Goal: Task Accomplishment & Management: Manage account settings

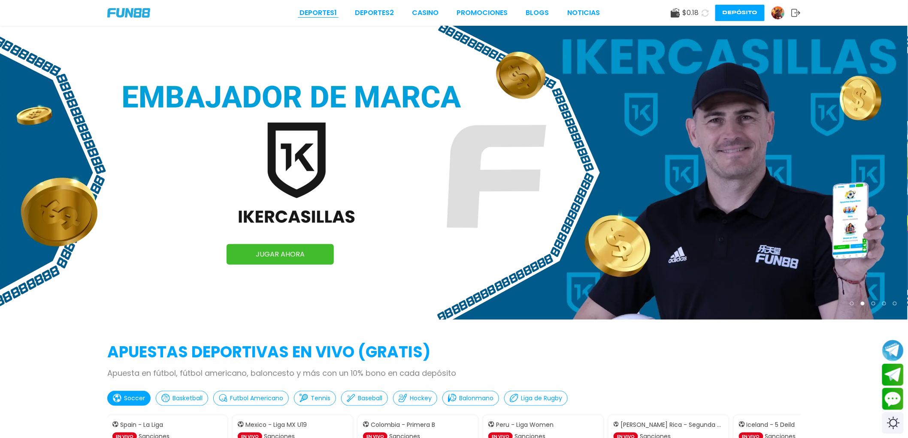
click at [317, 15] on link "Deportes 1" at bounding box center [317, 13] width 37 height 10
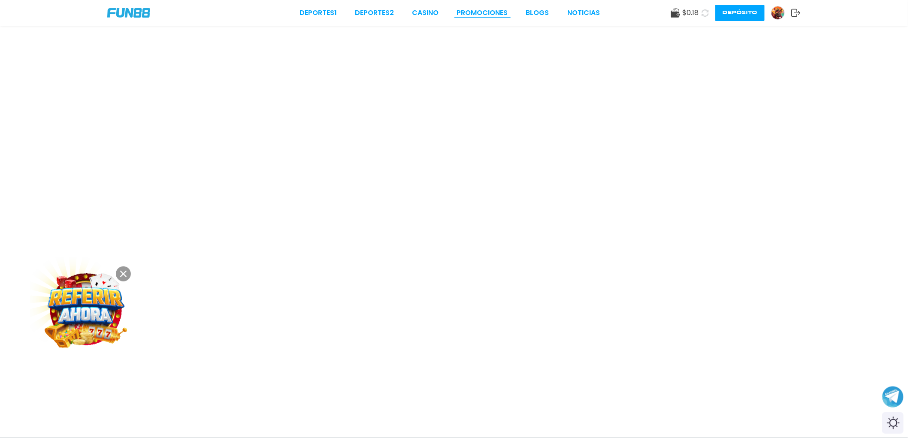
click at [495, 14] on link "Promociones" at bounding box center [482, 13] width 51 height 10
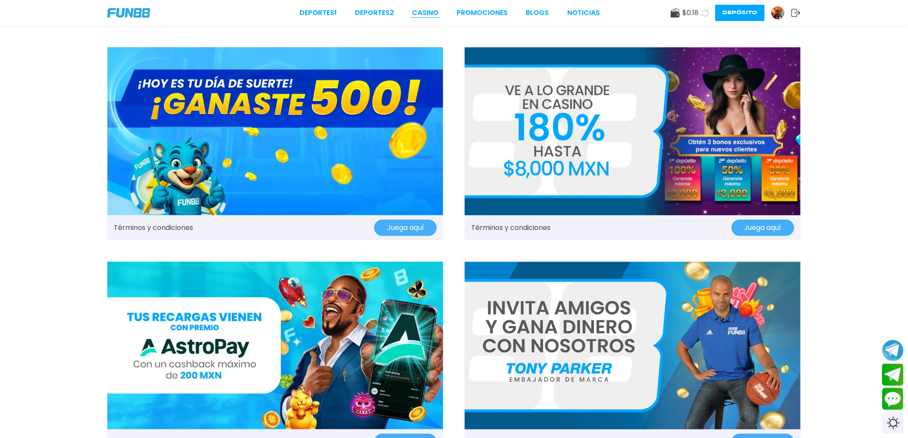
click at [425, 13] on link "CASINO" at bounding box center [425, 13] width 27 height 10
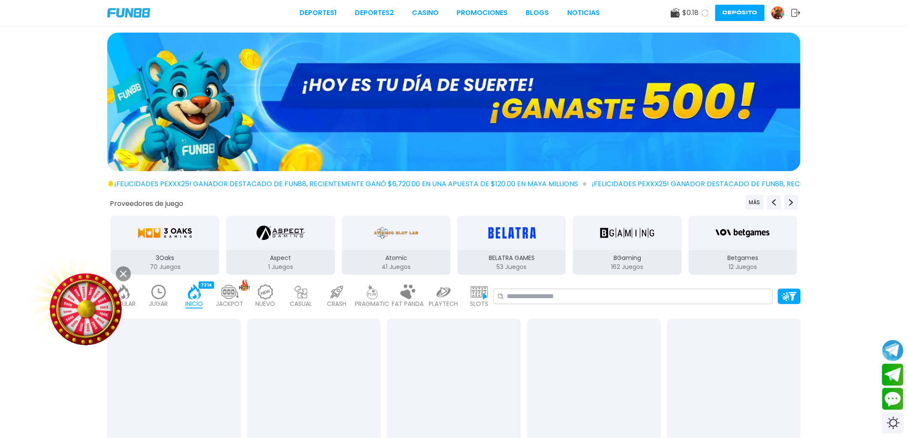
click at [139, 11] on img at bounding box center [128, 12] width 43 height 9
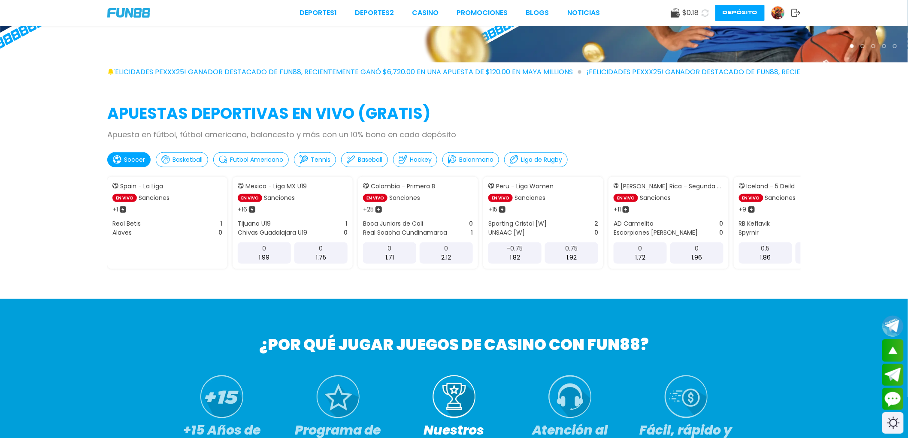
scroll to position [286, 0]
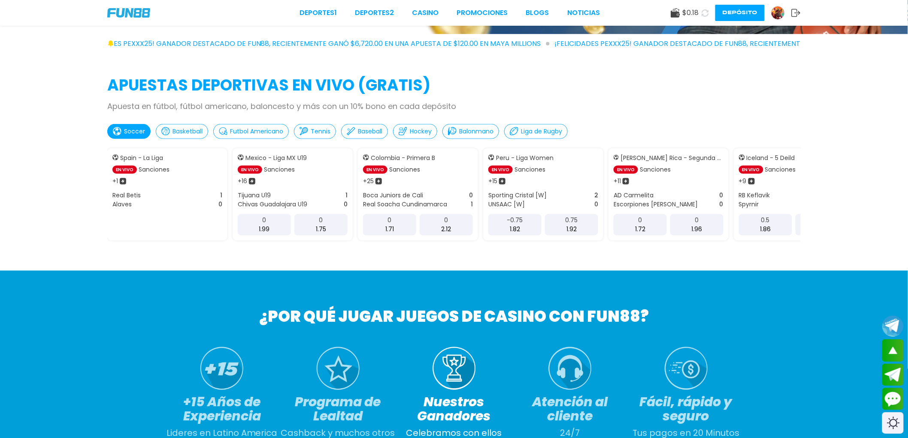
click at [336, 214] on div "0 1.75" at bounding box center [320, 224] width 53 height 21
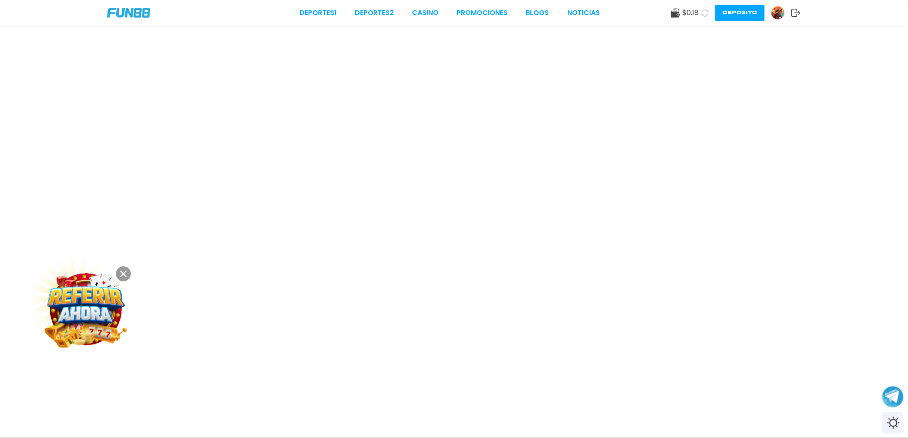
click at [126, 277] on button at bounding box center [123, 273] width 15 height 15
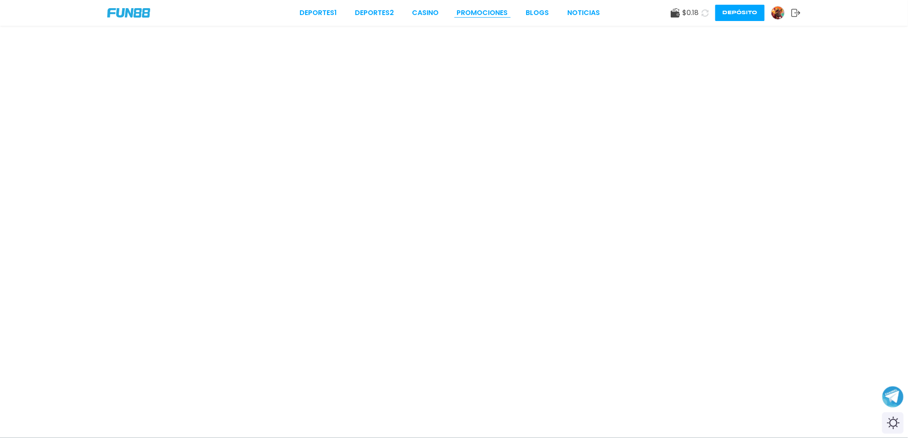
drag, startPoint x: 487, startPoint y: 3, endPoint x: 488, endPoint y: 8, distance: 4.9
click at [488, 6] on div "Deportes 1 Deportes 2 CASINO Promociones BLOGS NOTICIAS $ 0.18 Depósito" at bounding box center [454, 13] width 908 height 26
click at [488, 11] on link "Promociones" at bounding box center [482, 13] width 51 height 10
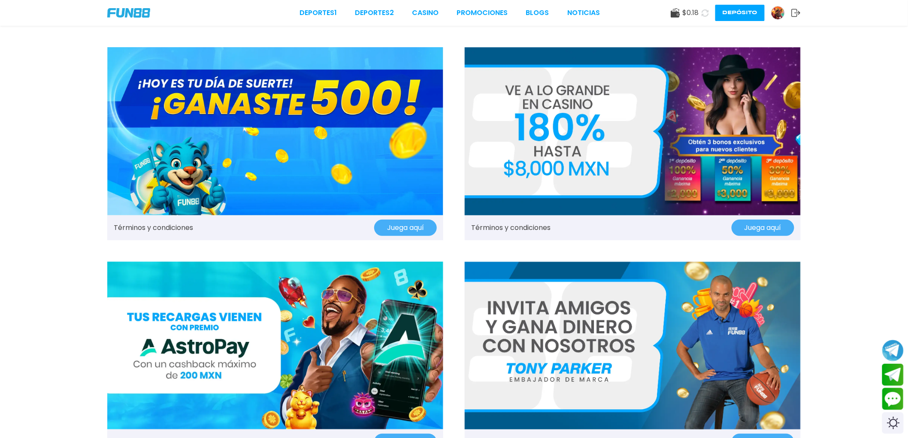
click at [488, 11] on link "Promociones" at bounding box center [482, 13] width 51 height 10
click at [513, 168] on img at bounding box center [632, 131] width 336 height 168
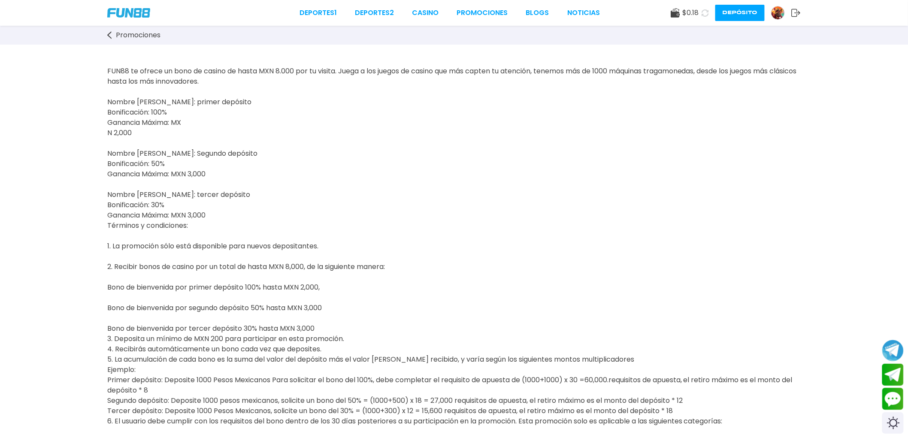
click at [116, 36] on span "Promociones" at bounding box center [138, 35] width 45 height 10
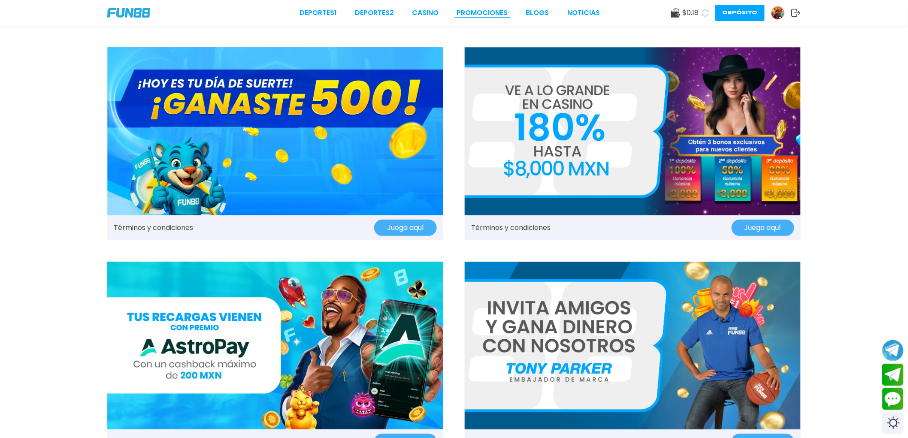
click at [462, 11] on link "Promociones" at bounding box center [482, 13] width 51 height 10
click at [475, 12] on link "Promociones" at bounding box center [482, 13] width 51 height 10
click at [412, 13] on div "Deportes 1 Deportes 2 CASINO Promociones BLOGS NOTICIAS" at bounding box center [449, 13] width 300 height 10
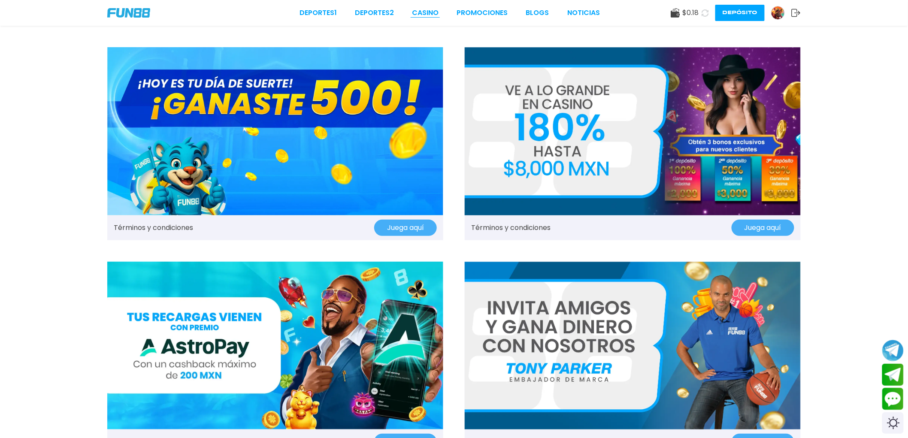
click at [430, 10] on link "CASINO" at bounding box center [425, 13] width 27 height 10
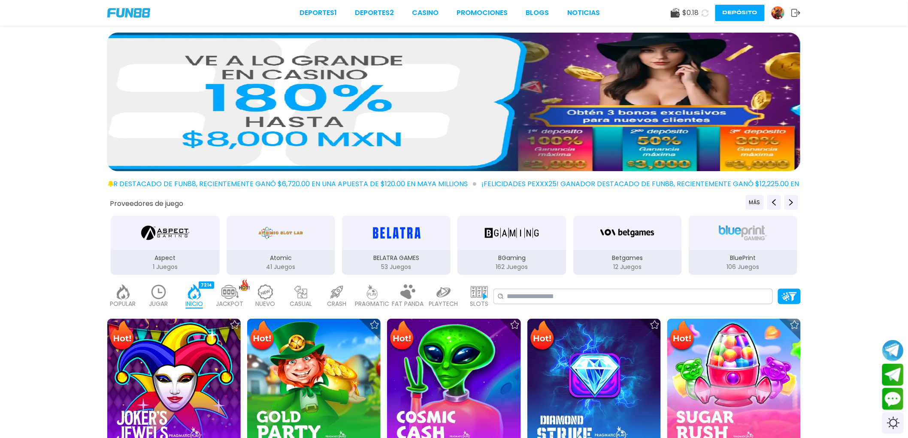
click at [434, 5] on div "Deportes 1 Deportes 2 CASINO Promociones BLOGS NOTICIAS $ 0.18 Depósito" at bounding box center [454, 13] width 908 height 26
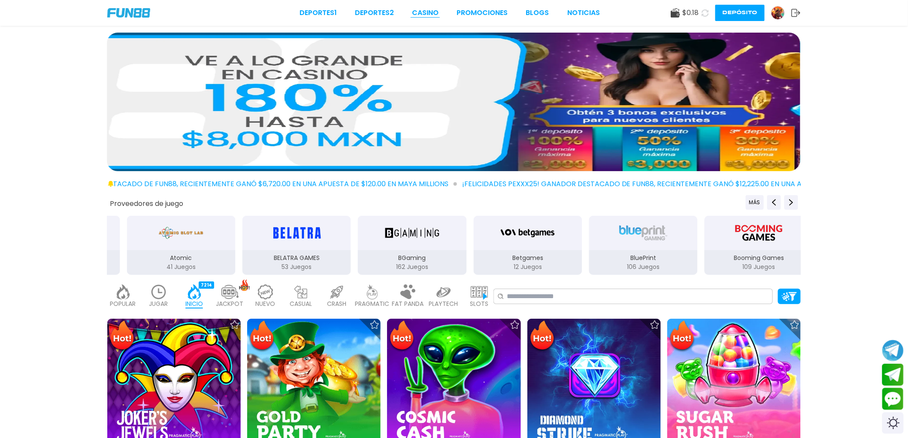
click at [430, 12] on link "CASINO" at bounding box center [425, 13] width 27 height 10
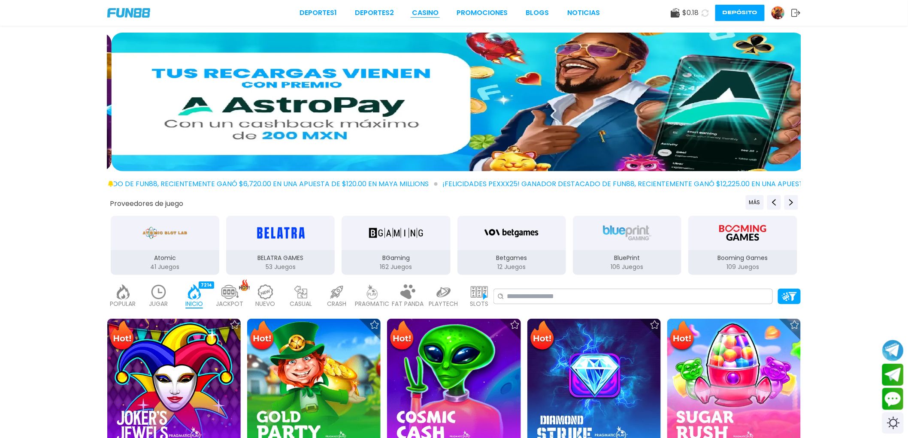
click at [430, 12] on link "CASINO" at bounding box center [425, 13] width 27 height 10
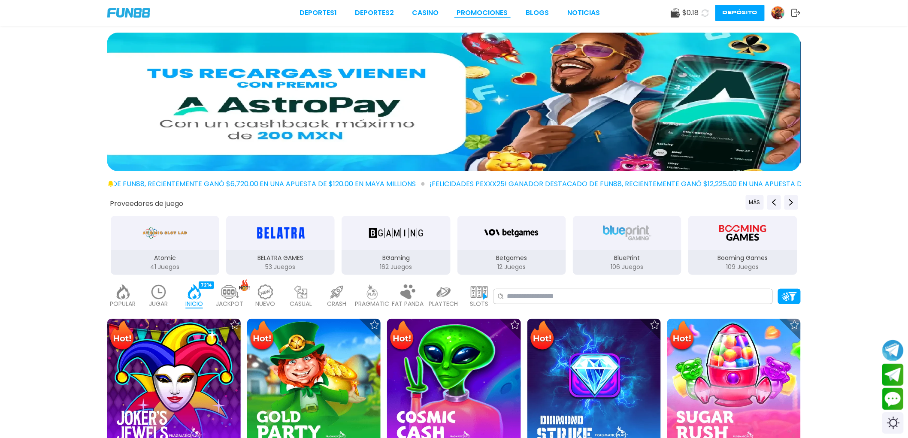
click at [466, 16] on link "Promociones" at bounding box center [482, 13] width 51 height 10
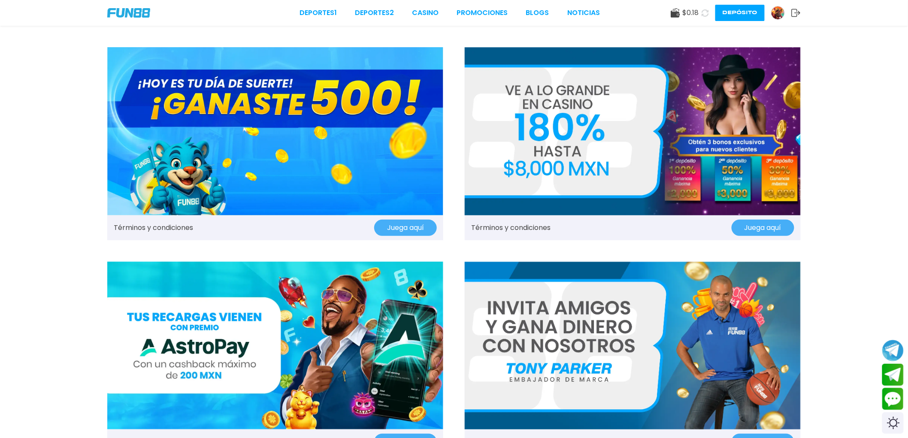
click at [782, 9] on img at bounding box center [777, 12] width 13 height 13
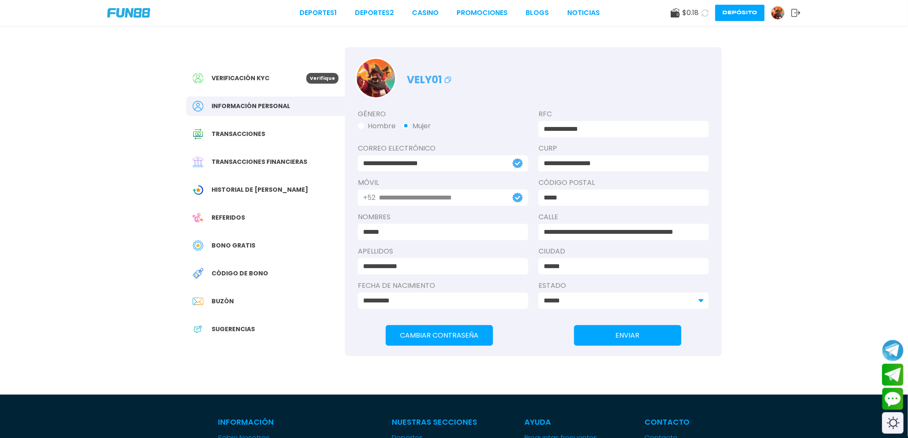
click at [738, 13] on button "Depósito" at bounding box center [739, 13] width 49 height 16
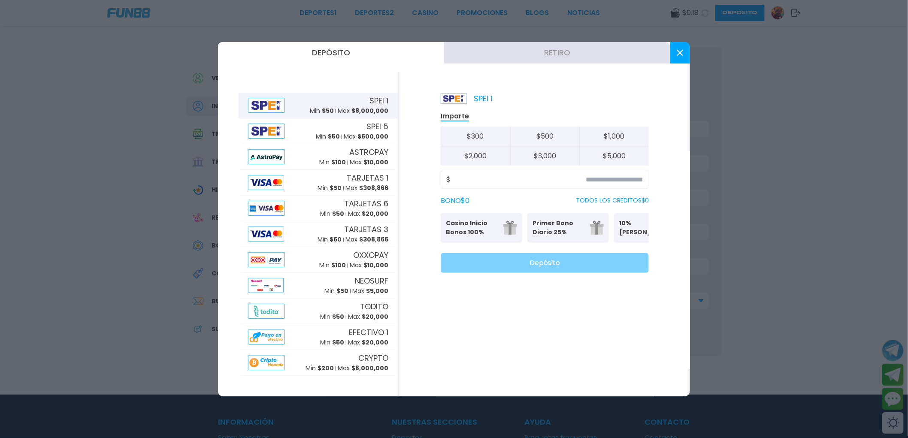
click at [584, 49] on button "Retiro" at bounding box center [557, 52] width 226 height 21
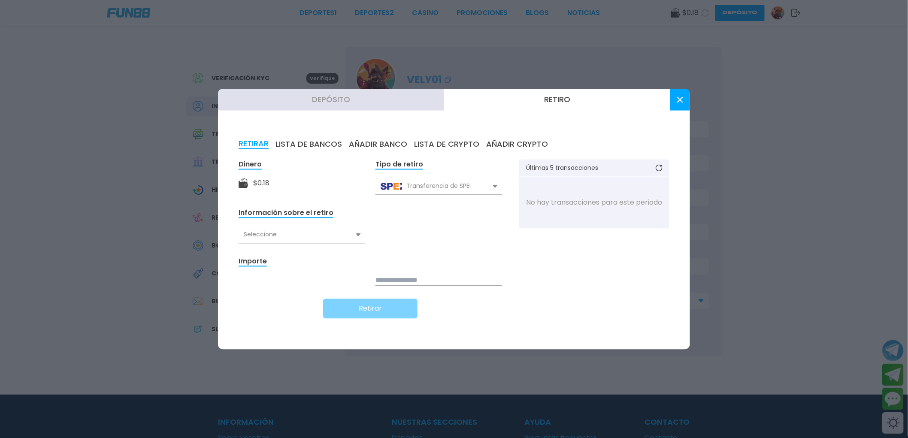
click at [305, 149] on button "LISTA DE BANCOS" at bounding box center [308, 143] width 66 height 9
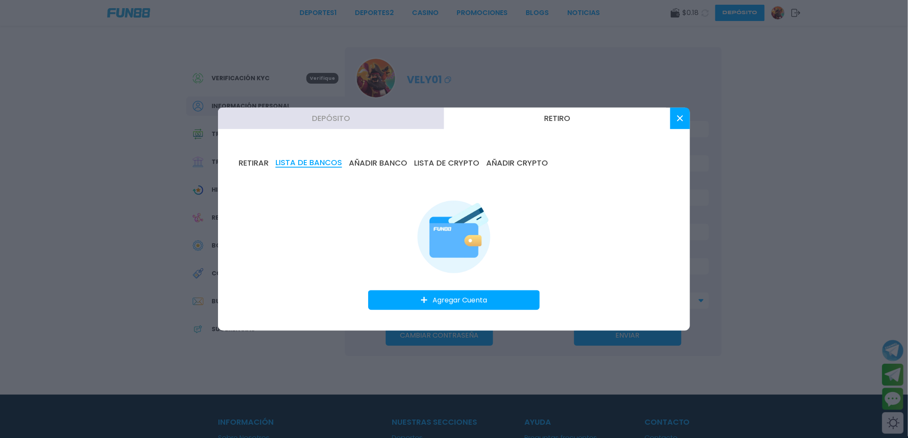
click at [378, 167] on button "AÑADIR BANCO" at bounding box center [378, 162] width 58 height 9
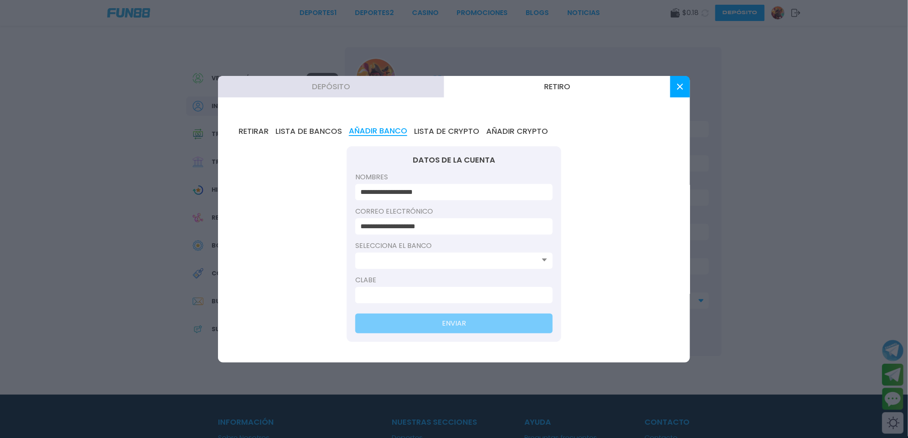
click at [430, 260] on input at bounding box center [451, 261] width 182 height 10
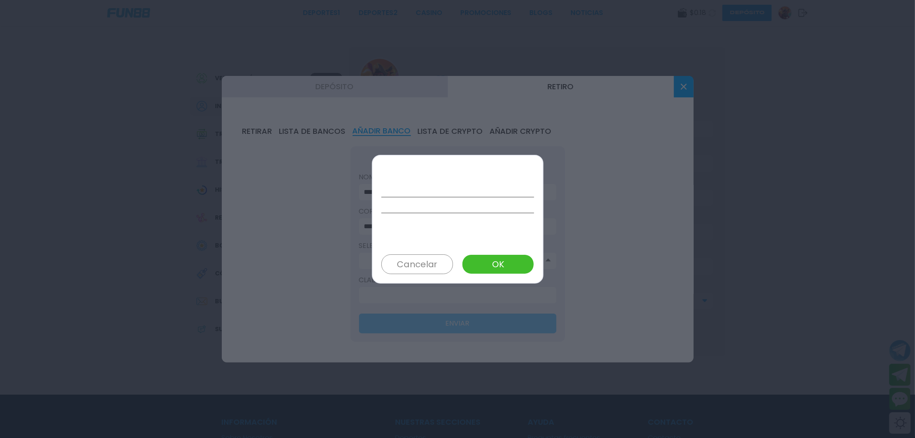
click at [418, 259] on button "Cancelar" at bounding box center [417, 264] width 72 height 20
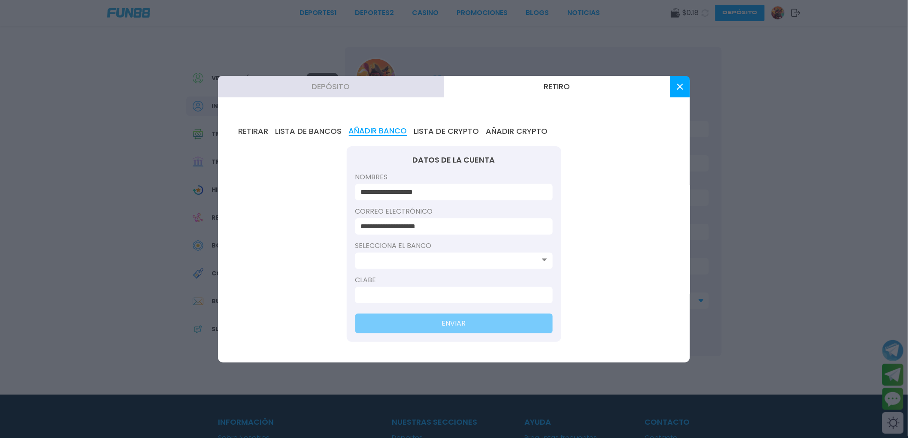
click at [418, 259] on input at bounding box center [451, 261] width 182 height 10
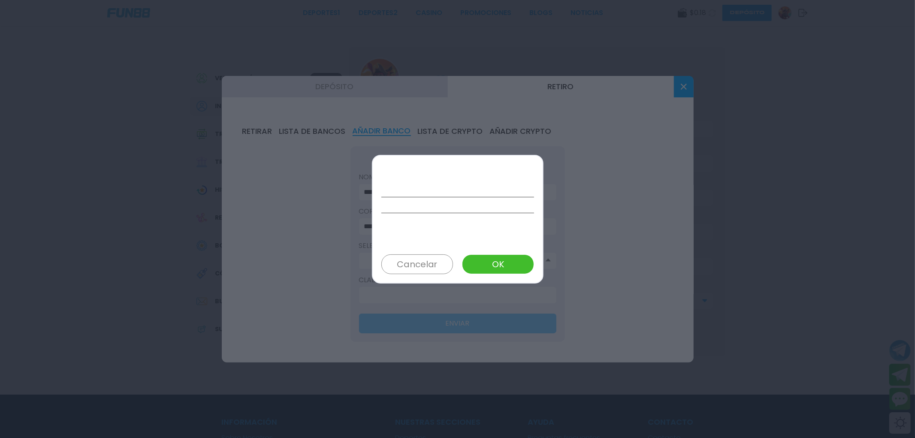
click at [436, 235] on div at bounding box center [457, 204] width 153 height 81
click at [443, 202] on div at bounding box center [457, 205] width 153 height 16
click at [434, 264] on button "Cancelar" at bounding box center [417, 264] width 72 height 20
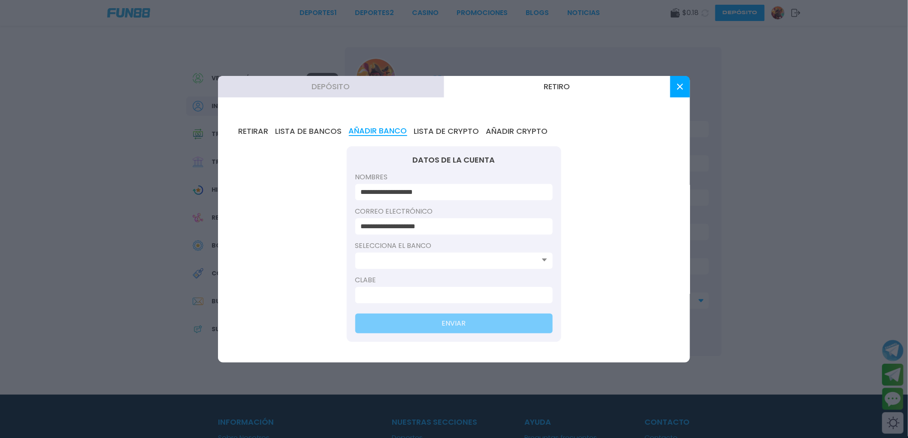
click at [455, 247] on div "Selecciona el banco" at bounding box center [453, 258] width 197 height 34
click at [463, 262] on div at bounding box center [453, 261] width 197 height 16
click at [491, 290] on input at bounding box center [451, 295] width 182 height 10
click at [457, 294] on input at bounding box center [451, 295] width 182 height 10
type input "**********"
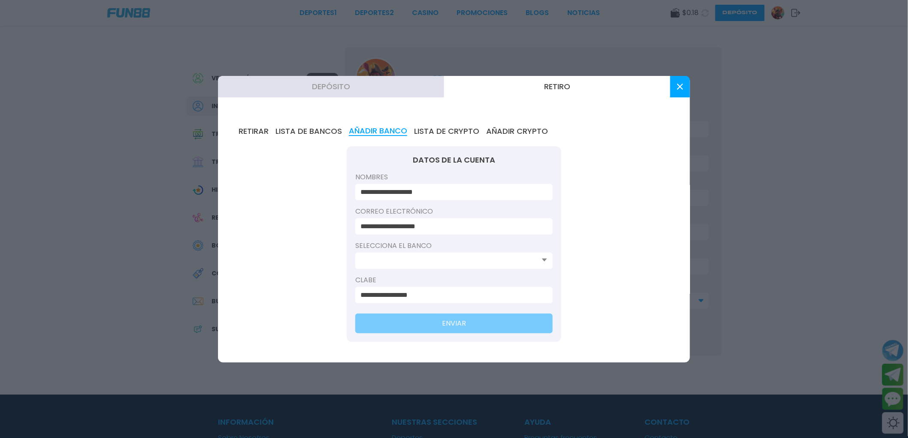
click at [451, 258] on input at bounding box center [451, 261] width 182 height 10
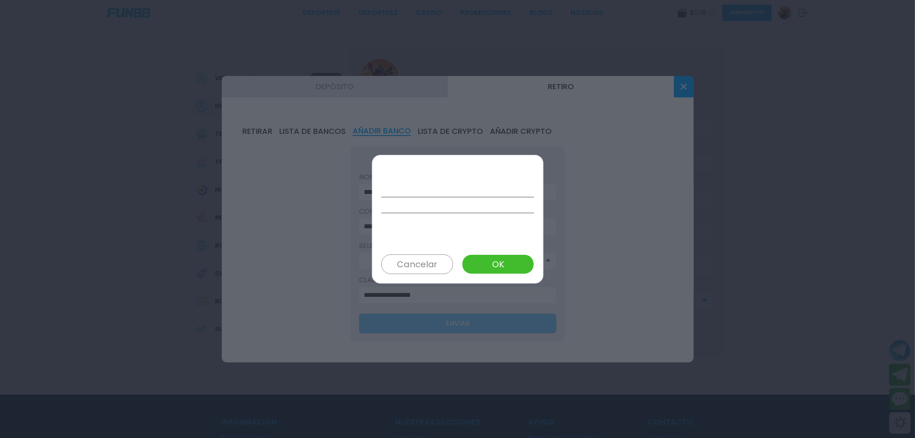
click at [429, 261] on button "Cancelar" at bounding box center [417, 264] width 72 height 20
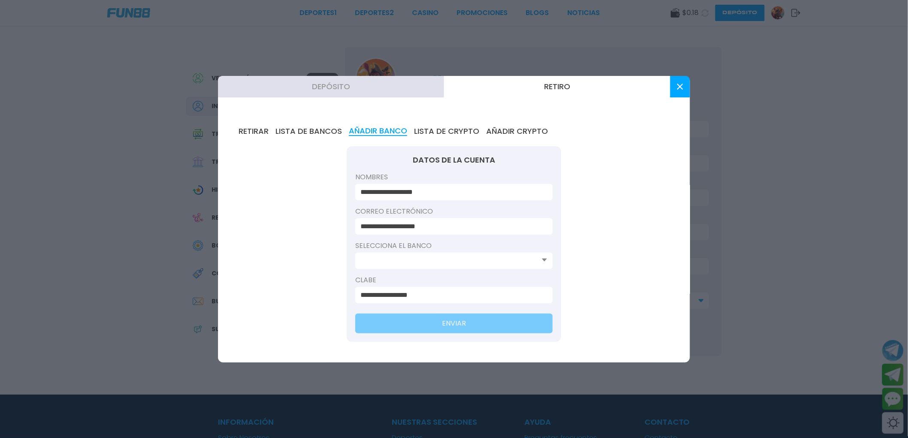
click at [429, 258] on input at bounding box center [451, 261] width 182 height 10
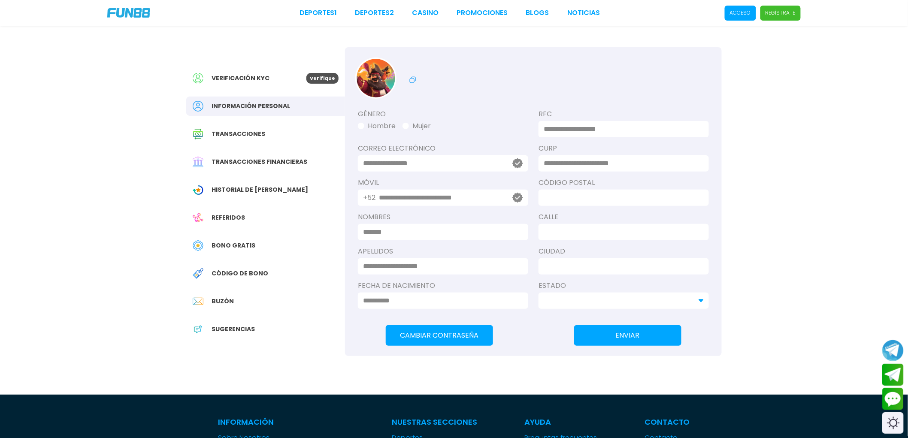
click at [329, 21] on div "Deportes 1 Deportes 2 CASINO Promociones BLOGS NOTICIAS Acceso Regístrate" at bounding box center [454, 13] width 908 height 26
click at [329, 19] on div "Deportes 1 Deportes 2 CASINO Promociones BLOGS NOTICIAS Acceso Regístrate" at bounding box center [454, 13] width 908 height 26
click at [329, 18] on link "Deportes 1" at bounding box center [317, 13] width 37 height 10
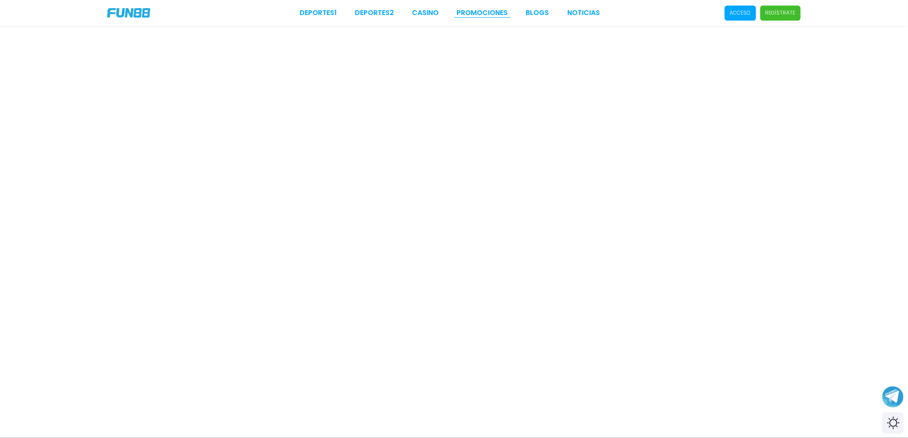
click at [483, 11] on link "Promociones" at bounding box center [482, 13] width 51 height 10
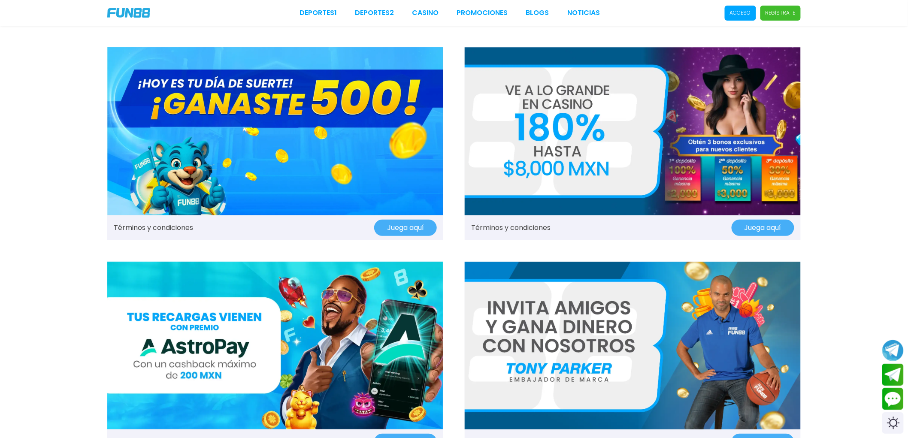
click at [750, 14] on p "Acceso" at bounding box center [740, 13] width 21 height 8
